Goal: Task Accomplishment & Management: Use online tool/utility

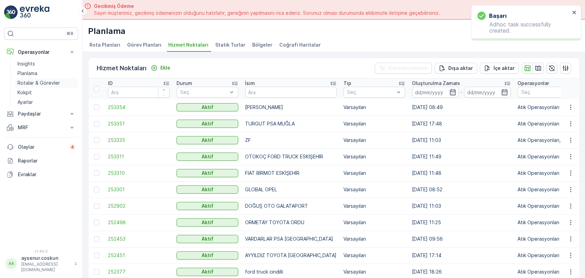
drag, startPoint x: 0, startPoint y: 0, endPoint x: 51, endPoint y: 83, distance: 97.3
click at [51, 83] on p "Rotalar & Görevler" at bounding box center [38, 83] width 43 height 7
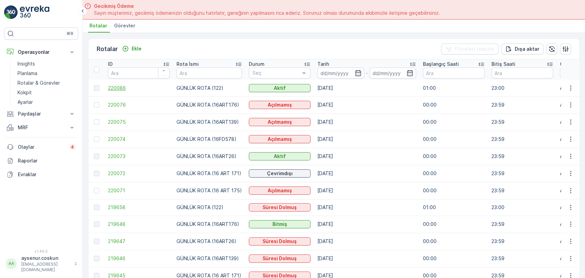
click at [125, 88] on span "220086" at bounding box center [139, 88] width 62 height 7
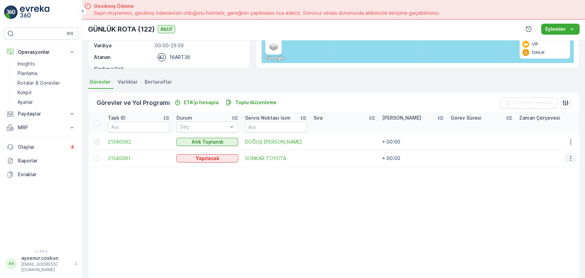
click at [565, 158] on button "button" at bounding box center [571, 158] width 12 height 8
click at [554, 198] on span "Rotadan kaldır" at bounding box center [544, 196] width 33 height 7
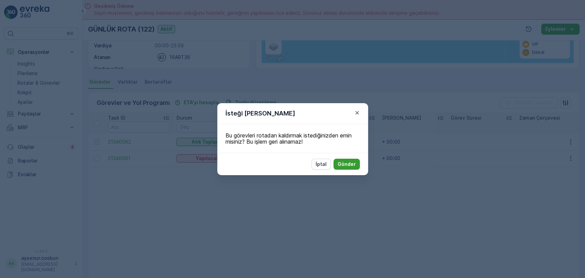
click at [340, 163] on p "Gönder" at bounding box center [347, 164] width 18 height 7
